Goal: Find specific page/section: Find specific page/section

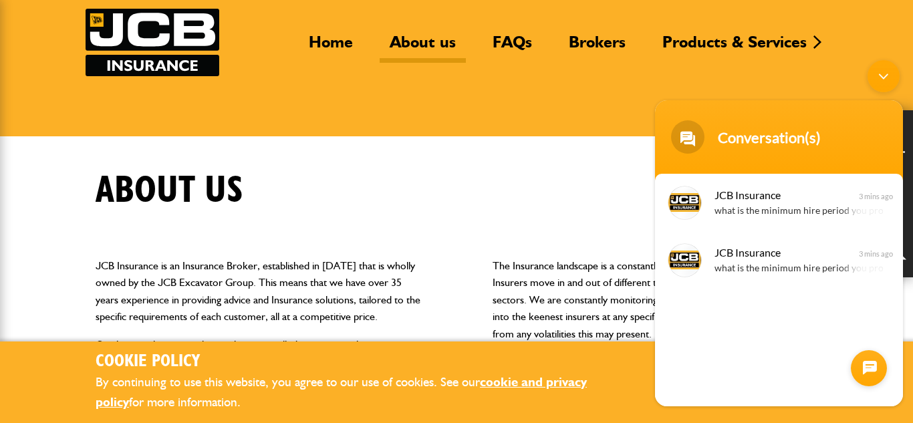
scroll to position [91, 0]
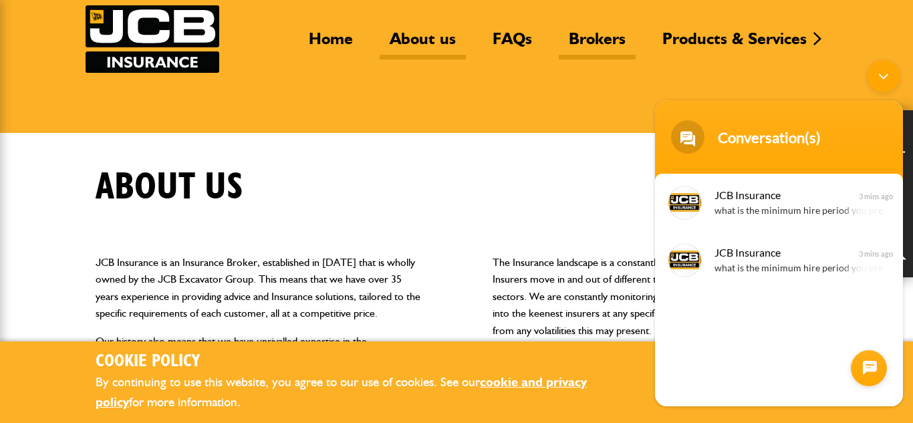
click at [595, 41] on link "Brokers" at bounding box center [597, 44] width 77 height 31
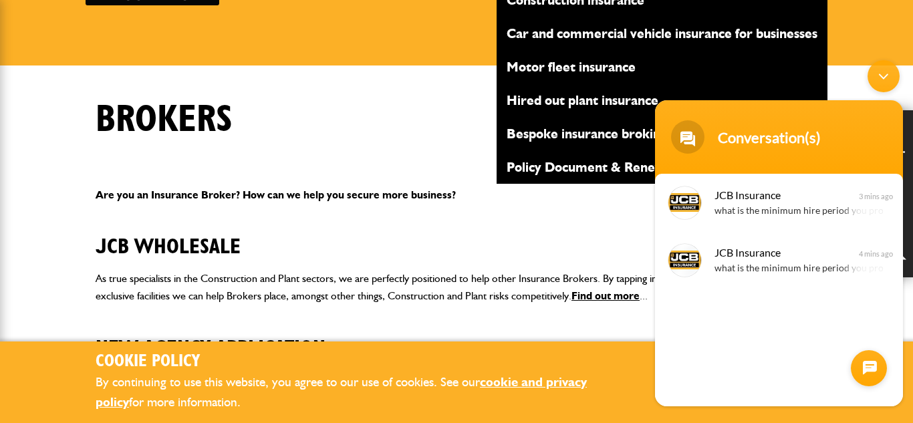
scroll to position [159, 0]
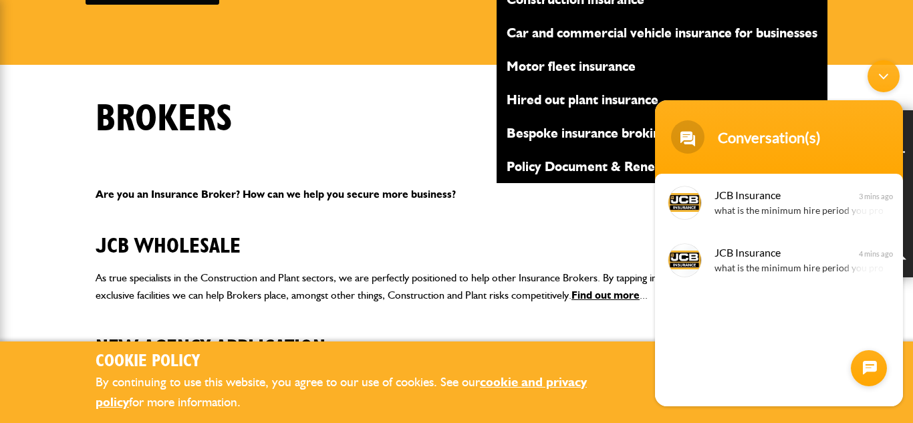
click at [574, 102] on link "Hired out plant insurance" at bounding box center [662, 99] width 331 height 23
